Goal: Transaction & Acquisition: Purchase product/service

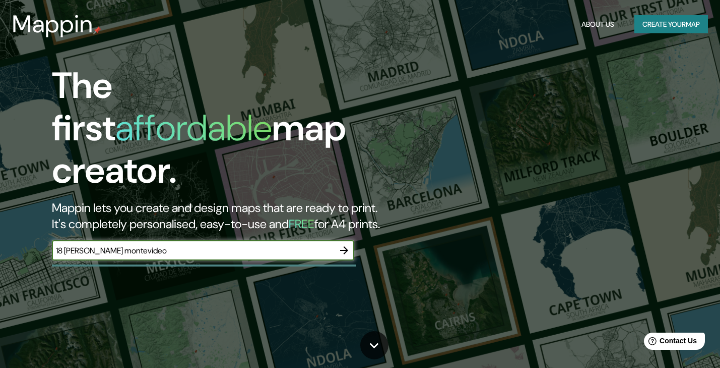
type input "18 [PERSON_NAME] montevideo"
click at [345, 244] on icon "button" at bounding box center [344, 250] width 12 height 12
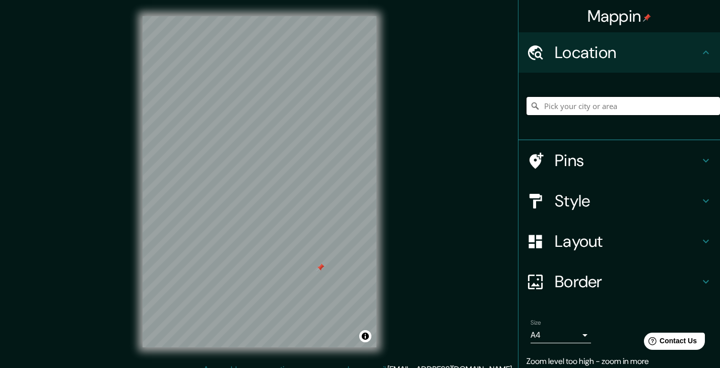
click at [550, 105] on input "Pick your city or area" at bounding box center [624, 106] width 194 height 18
click at [561, 100] on input "[GEOGRAPHIC_DATA], [GEOGRAPHIC_DATA], [GEOGRAPHIC_DATA]" at bounding box center [624, 106] width 194 height 18
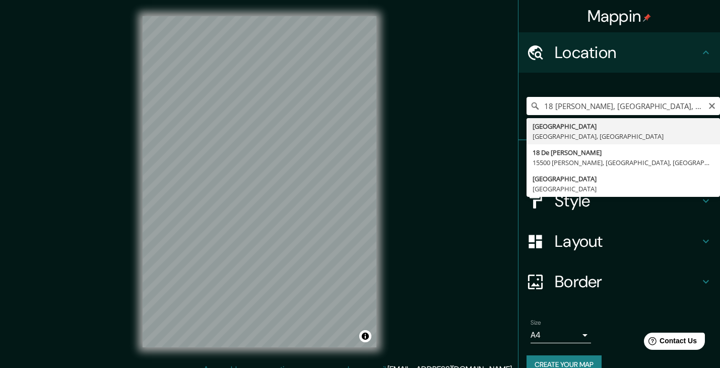
type input "[GEOGRAPHIC_DATA], [GEOGRAPHIC_DATA], [GEOGRAPHIC_DATA]"
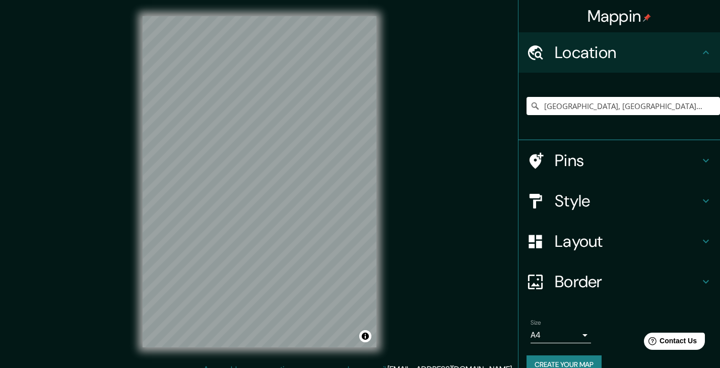
click at [595, 211] on div "Style" at bounding box center [620, 200] width 202 height 40
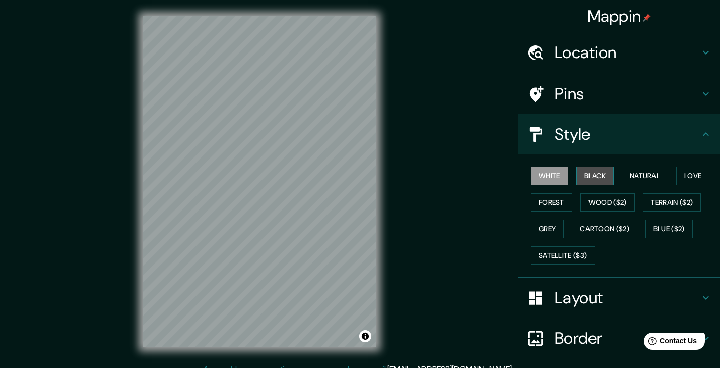
click at [589, 178] on button "Black" at bounding box center [596, 175] width 38 height 19
click at [640, 169] on button "Natural" at bounding box center [645, 175] width 46 height 19
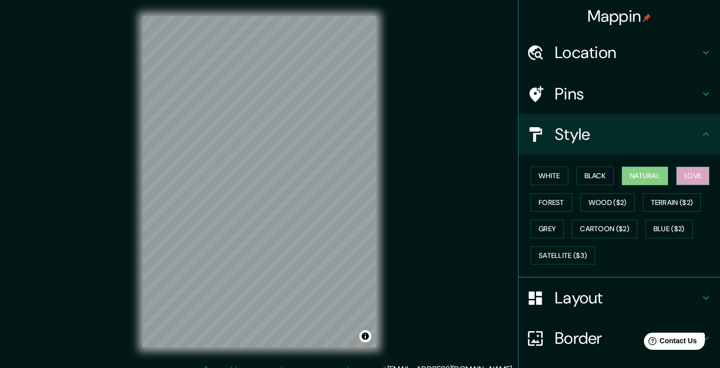
click at [692, 175] on button "Love" at bounding box center [693, 175] width 33 height 19
click at [556, 206] on button "Forest" at bounding box center [552, 202] width 42 height 19
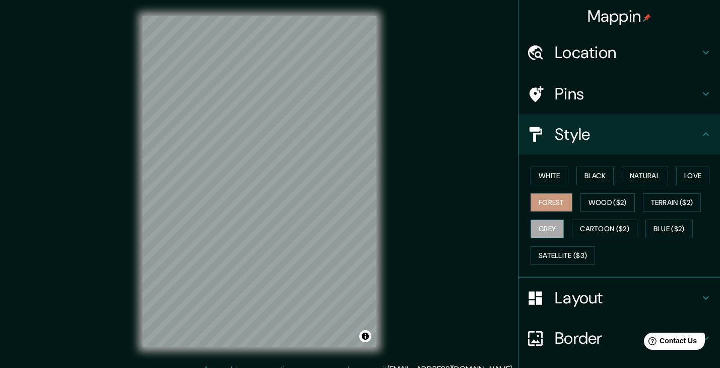
click at [558, 229] on button "Grey" at bounding box center [547, 228] width 33 height 19
click at [594, 178] on button "Black" at bounding box center [596, 175] width 38 height 19
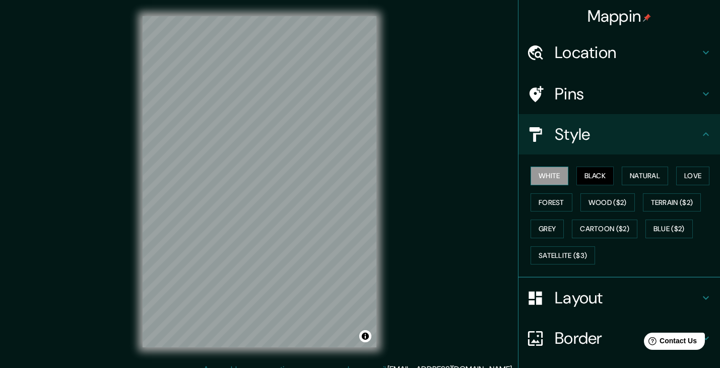
click at [559, 179] on button "White" at bounding box center [550, 175] width 38 height 19
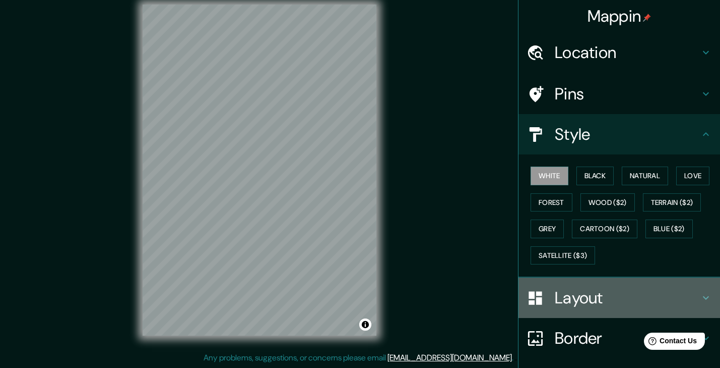
click at [567, 314] on div "Layout" at bounding box center [620, 297] width 202 height 40
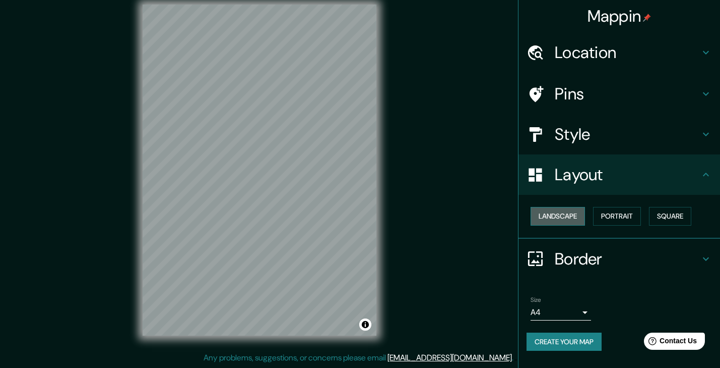
click at [562, 220] on button "Landscape" at bounding box center [558, 216] width 54 height 19
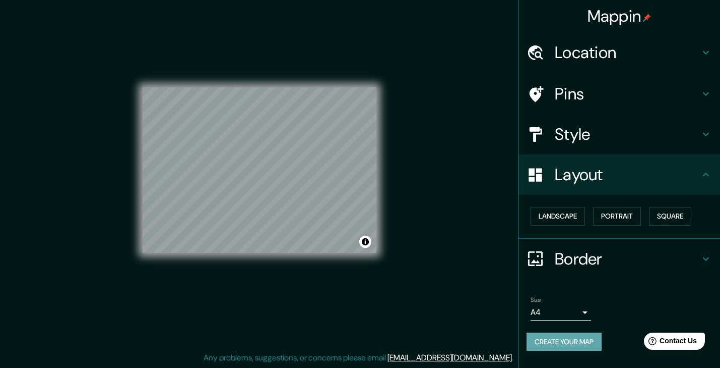
click at [584, 338] on button "Create your map" at bounding box center [564, 341] width 75 height 19
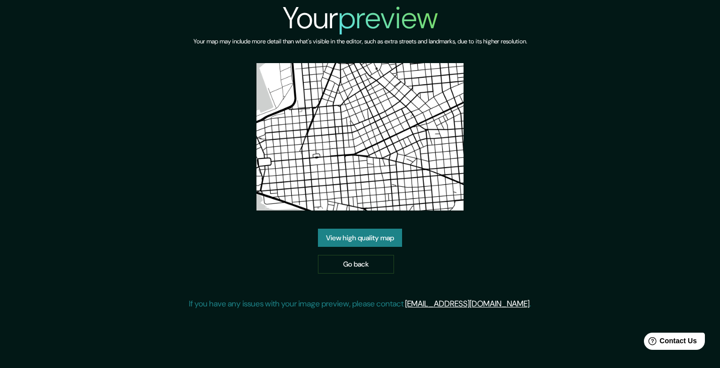
click at [389, 245] on link "View high quality map" at bounding box center [360, 237] width 84 height 19
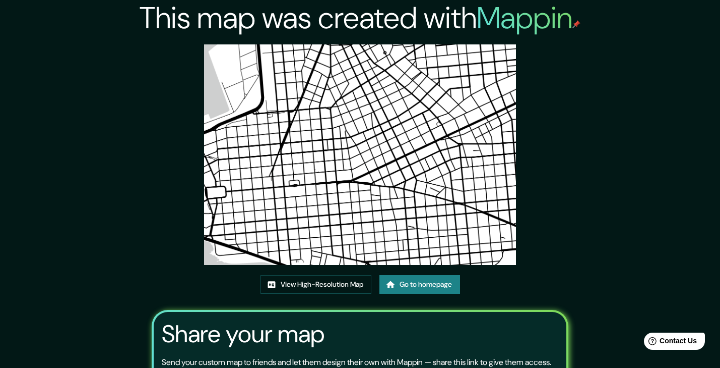
click at [362, 178] on img at bounding box center [360, 154] width 312 height 220
